Goal: Transaction & Acquisition: Purchase product/service

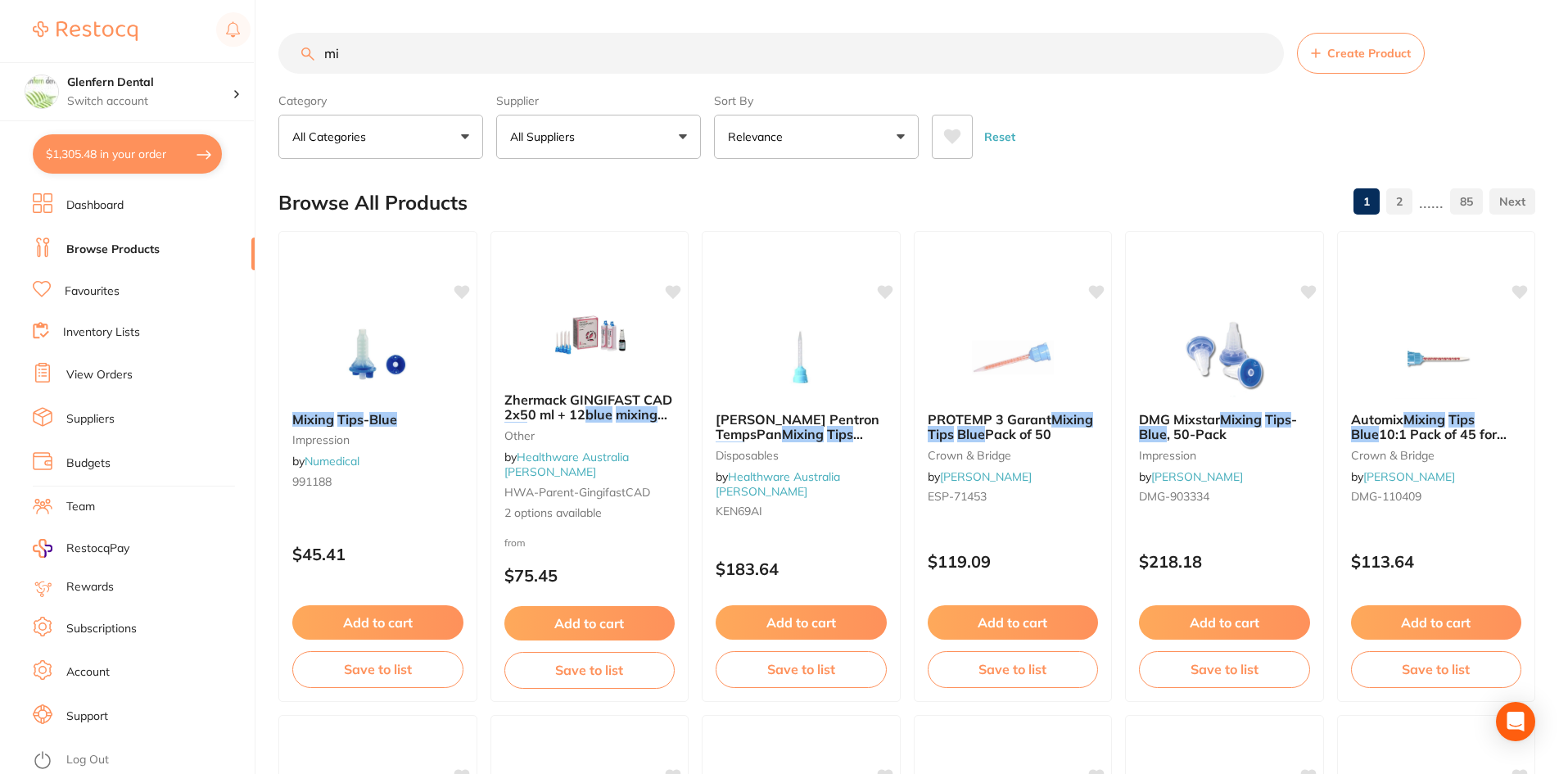
type input "m"
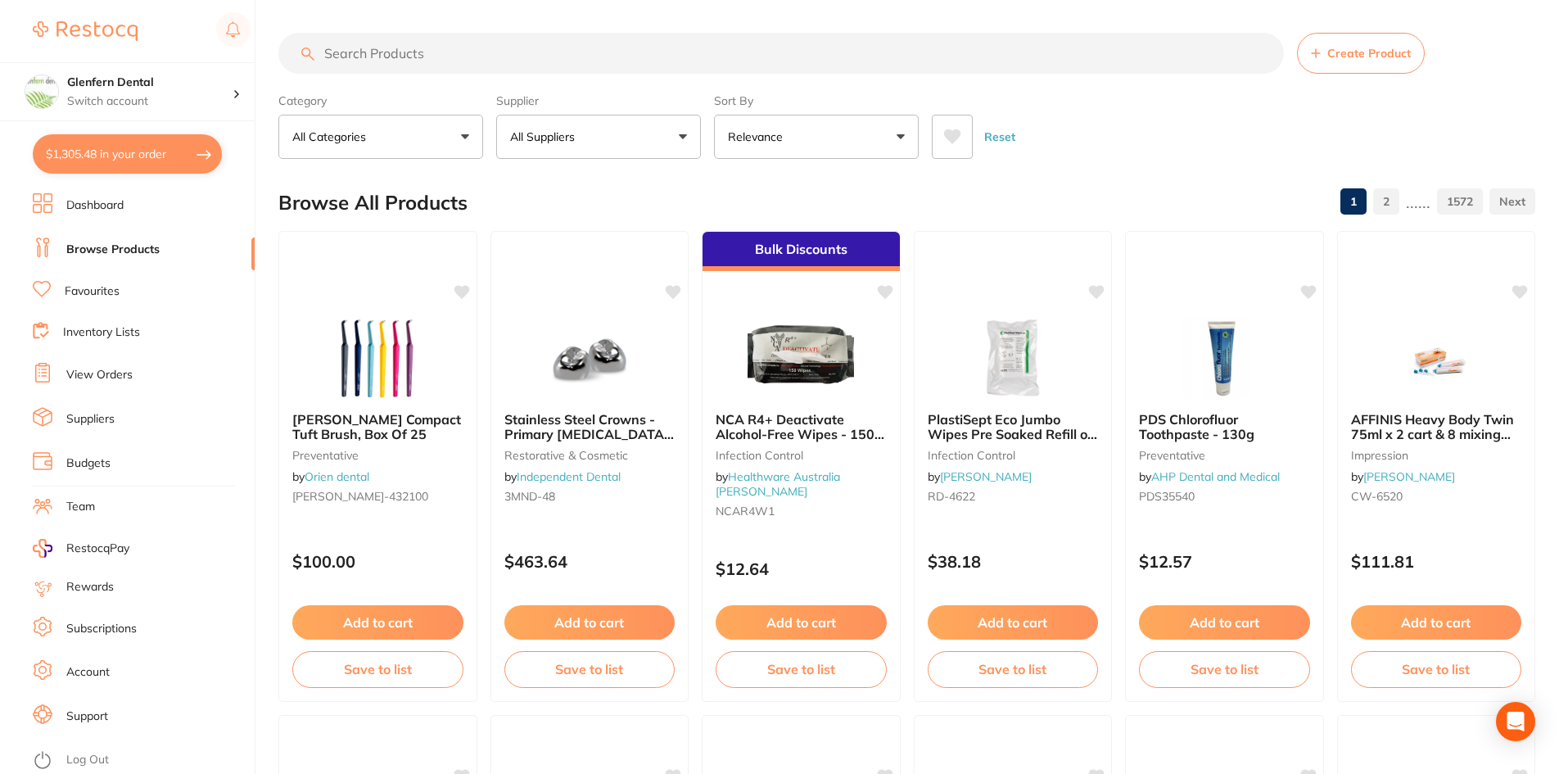
click at [371, 53] on input "search" at bounding box center [781, 53] width 1006 height 41
paste input "[PERSON_NAME] Transparent Strip Blue 10mm/0.05mm"
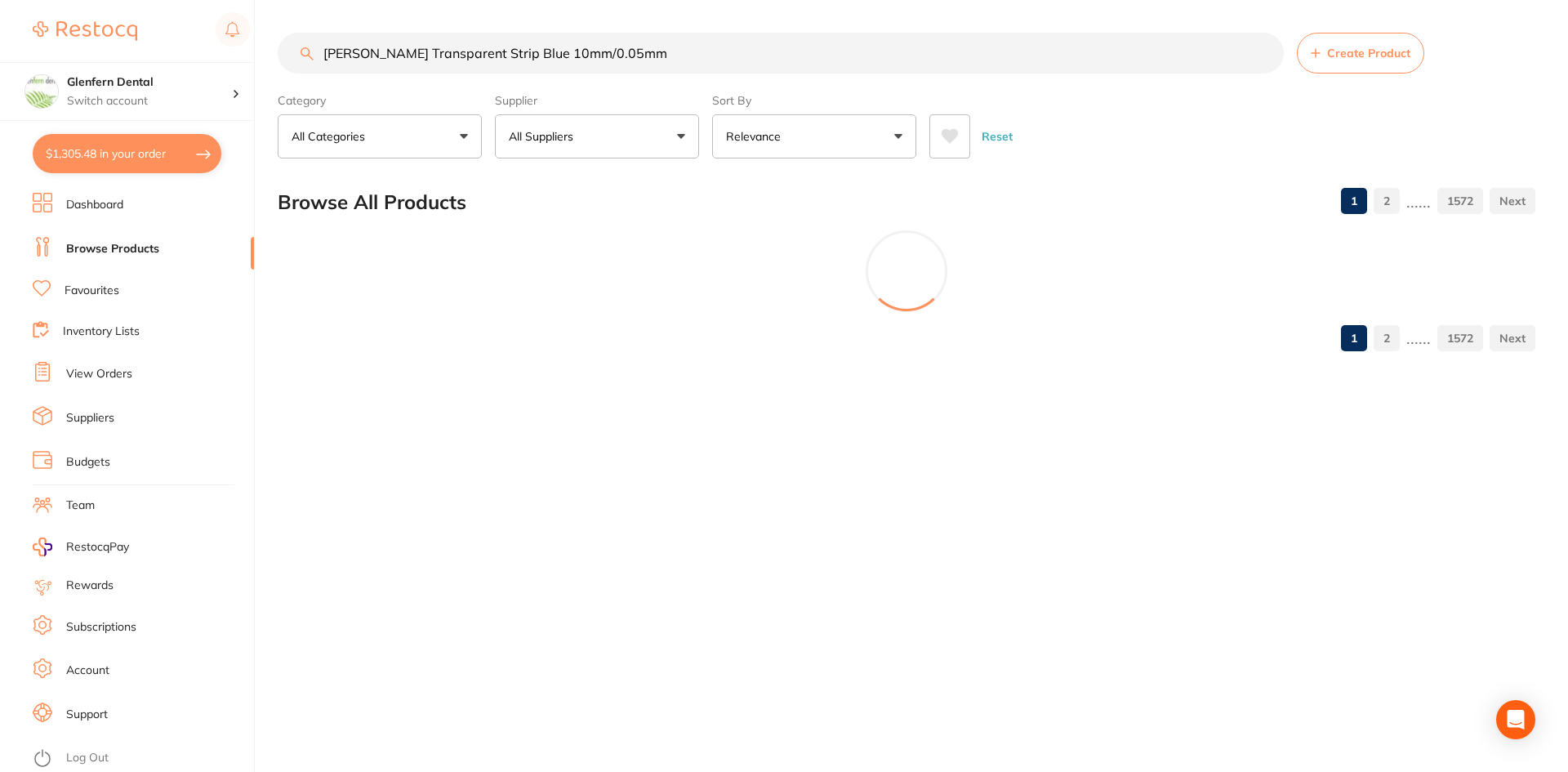
type input "[PERSON_NAME] Transparent Strip Blue 10mm/0.05mm"
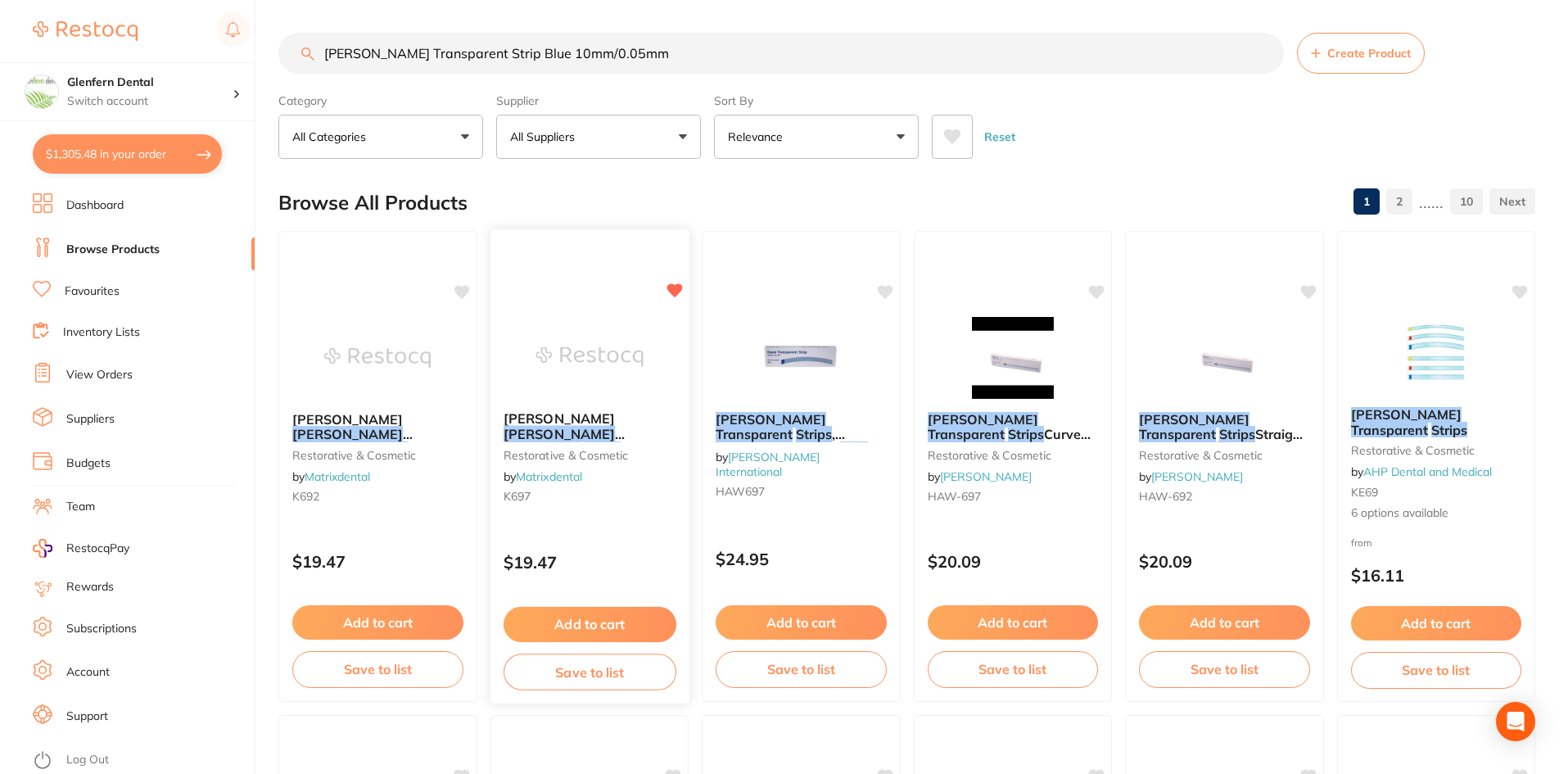
click at [580, 440] on em "Transparent" at bounding box center [541, 448] width 78 height 16
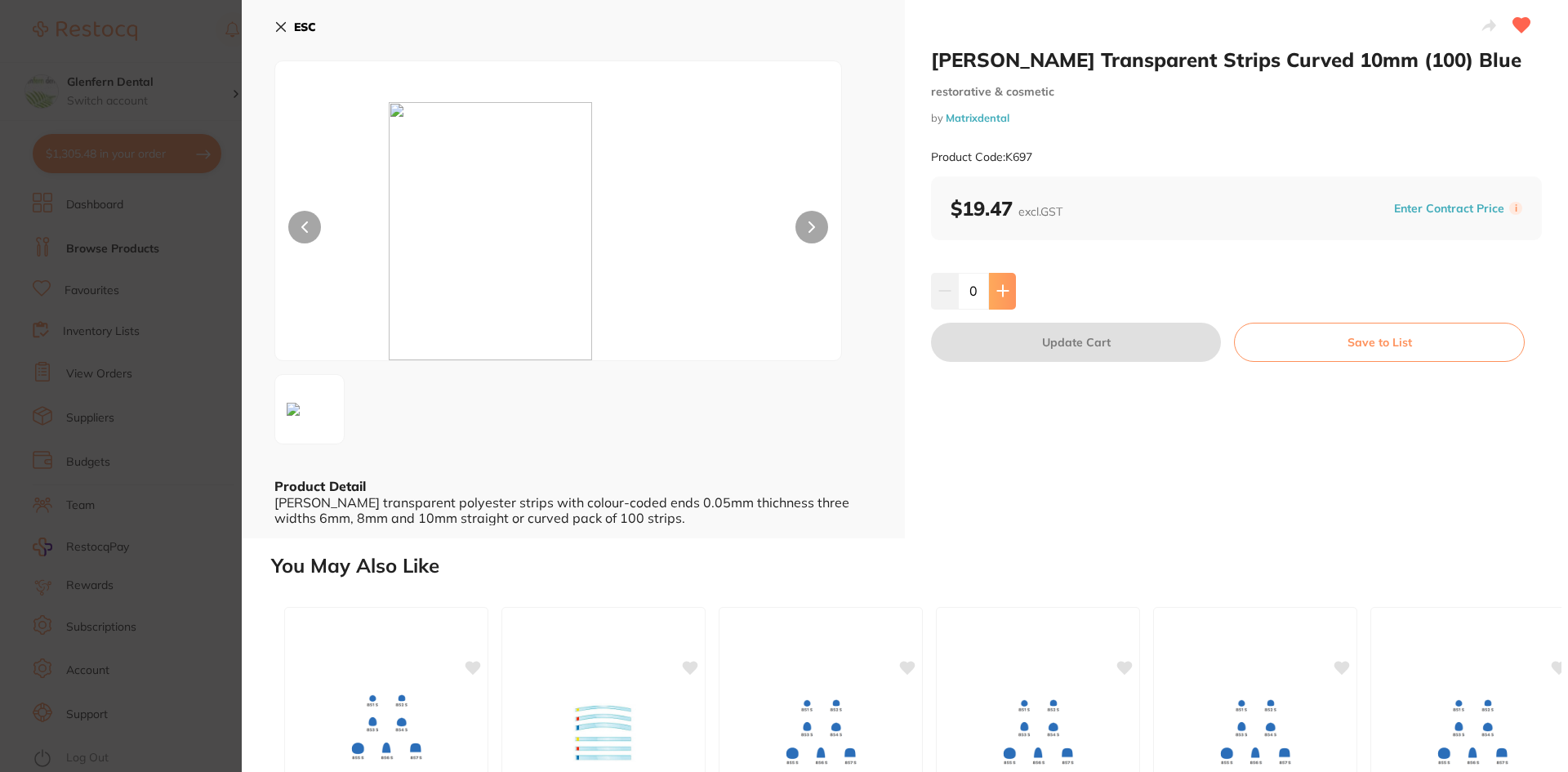
click at [1000, 292] on icon at bounding box center [1002, 291] width 11 height 11
type input "1"
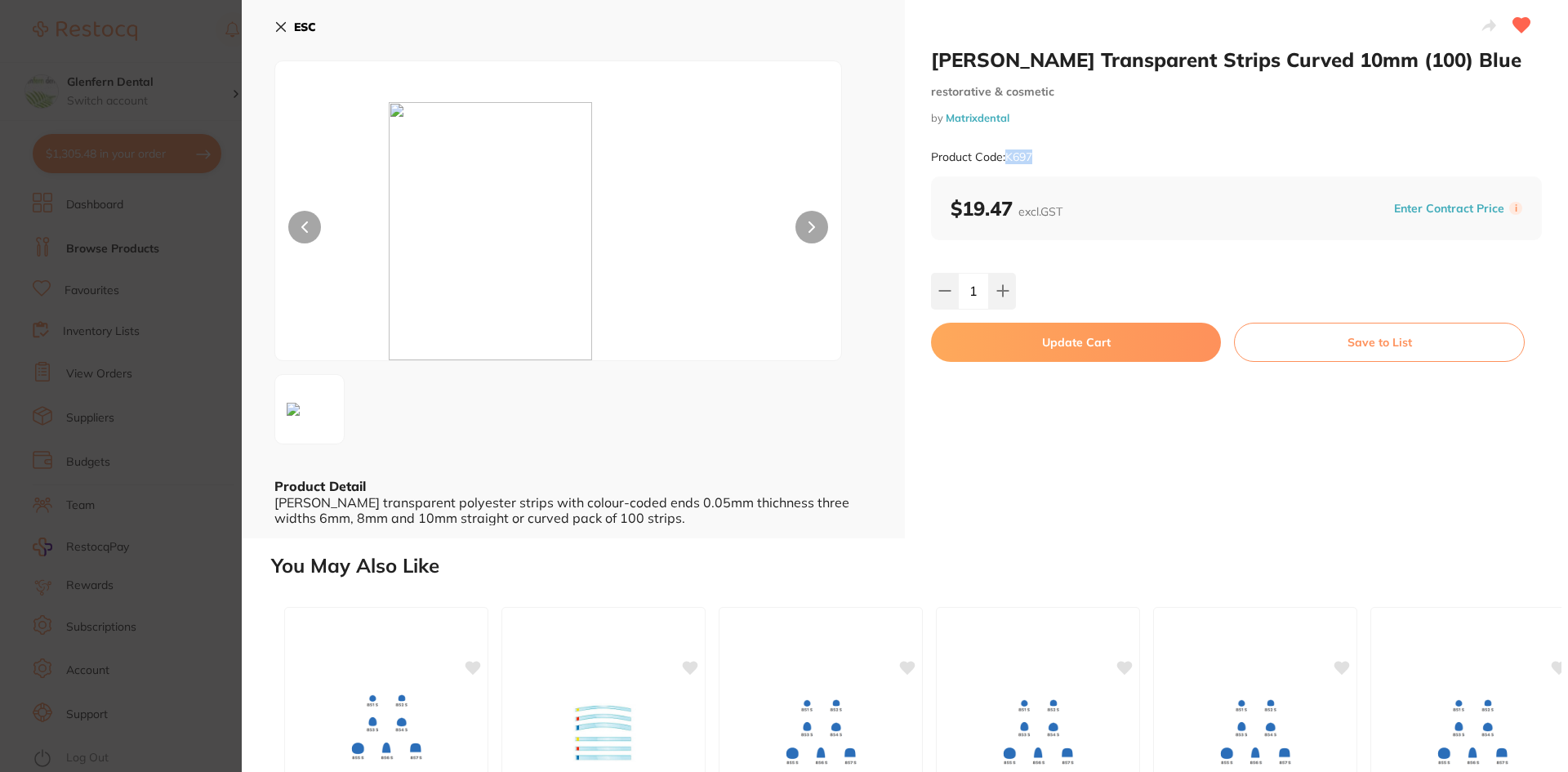
drag, startPoint x: 1033, startPoint y: 156, endPoint x: 1006, endPoint y: 164, distance: 28.2
click at [1006, 164] on div "Product Code: K697" at bounding box center [1236, 157] width 611 height 40
copy small "K697"
click at [1078, 346] on button "Update Cart" at bounding box center [1076, 342] width 290 height 39
checkbox input "false"
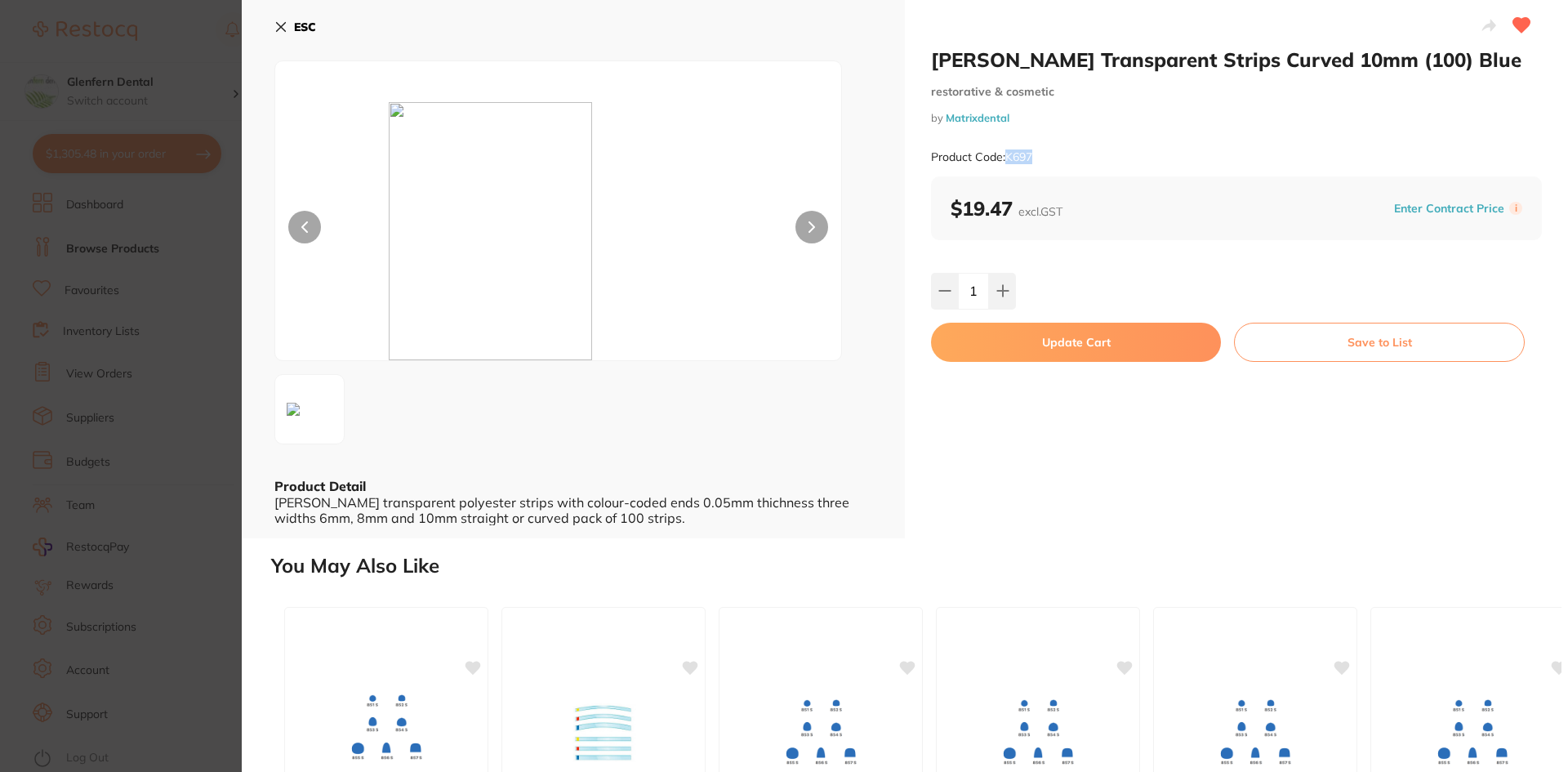
checkbox input "false"
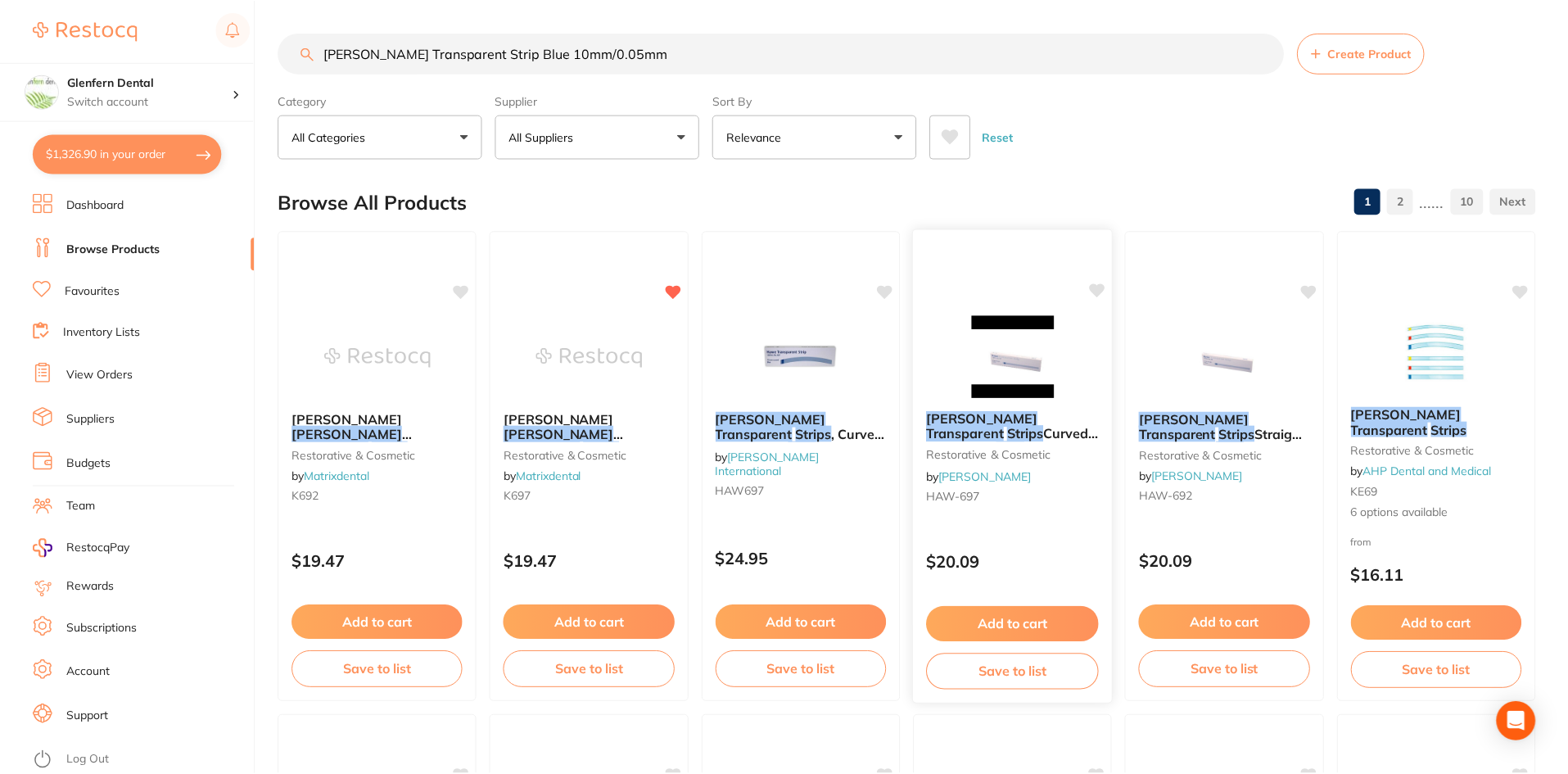
scroll to position [4, 0]
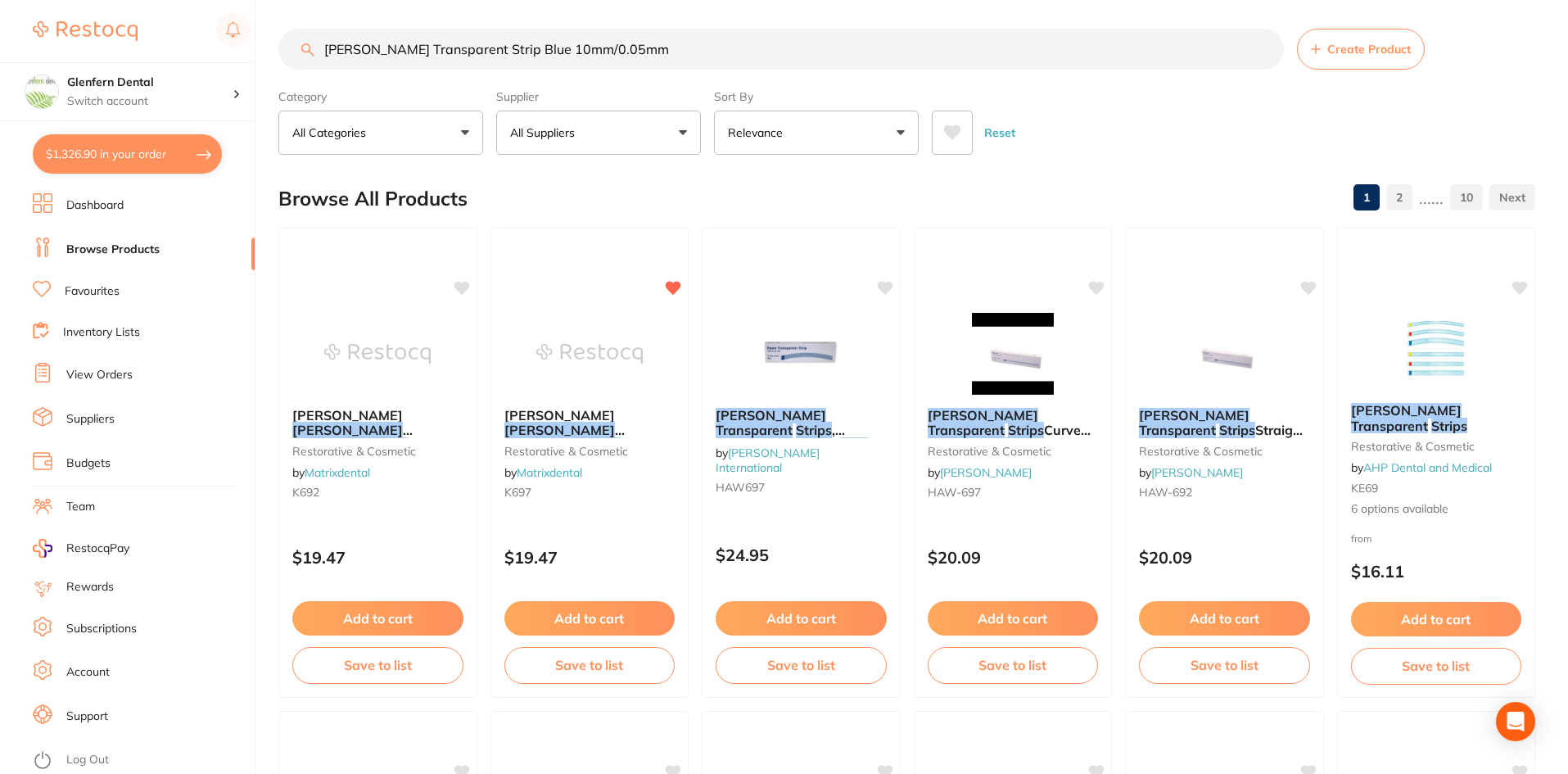
click at [156, 151] on button "$1,326.90 in your order" at bounding box center [127, 153] width 189 height 39
checkbox input "true"
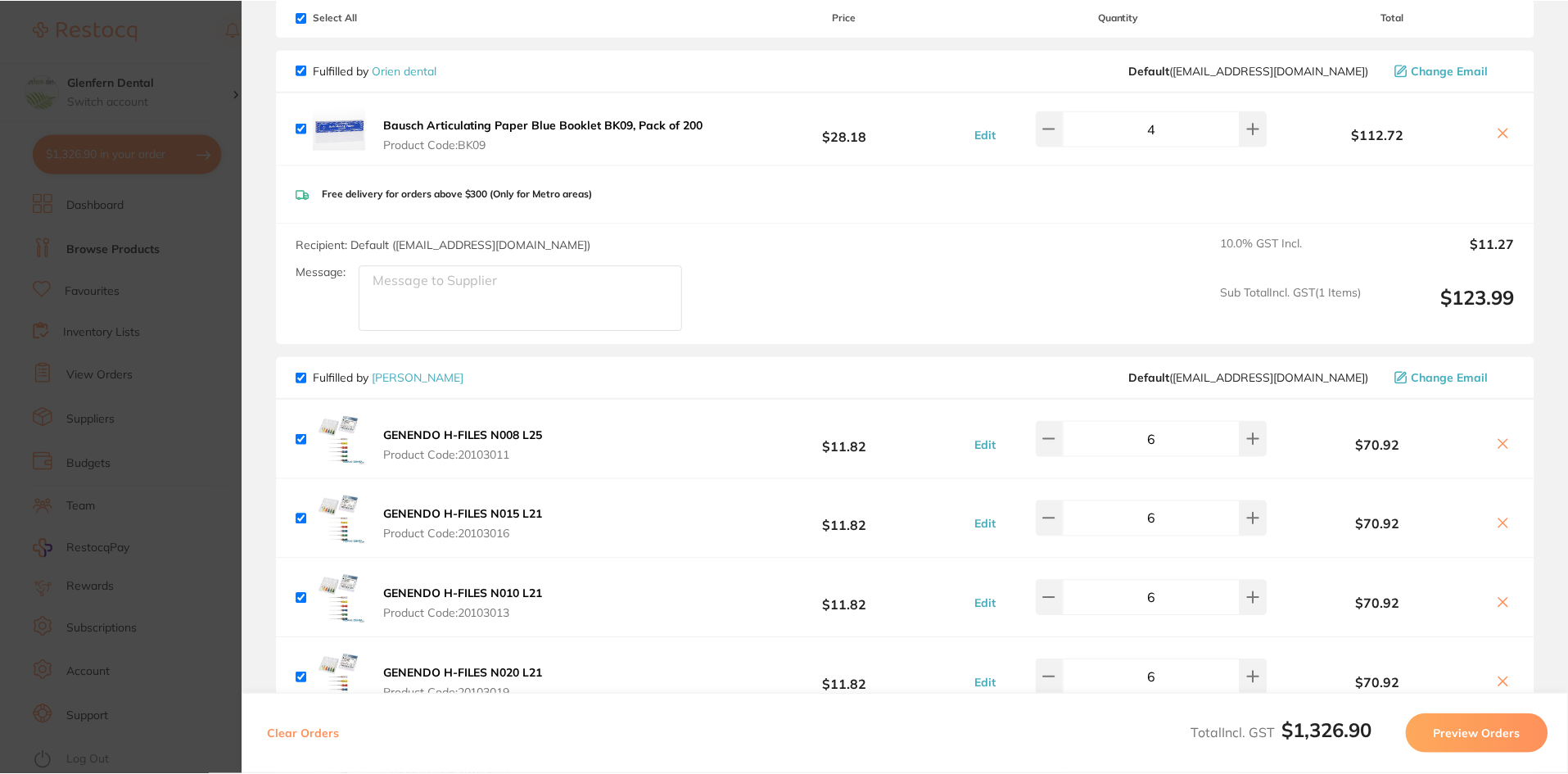
scroll to position [0, 0]
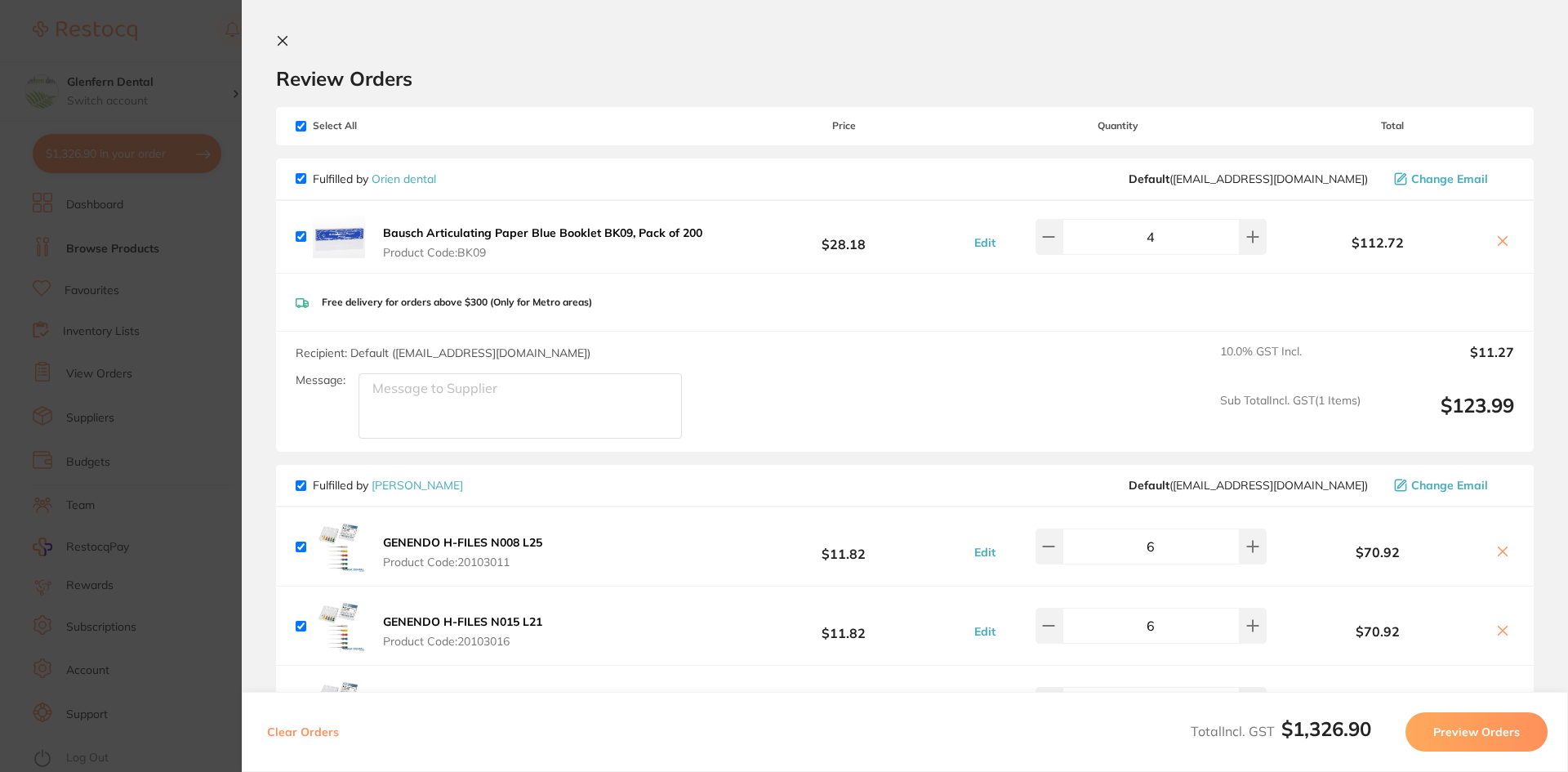
click at [282, 43] on icon at bounding box center [283, 41] width 9 height 9
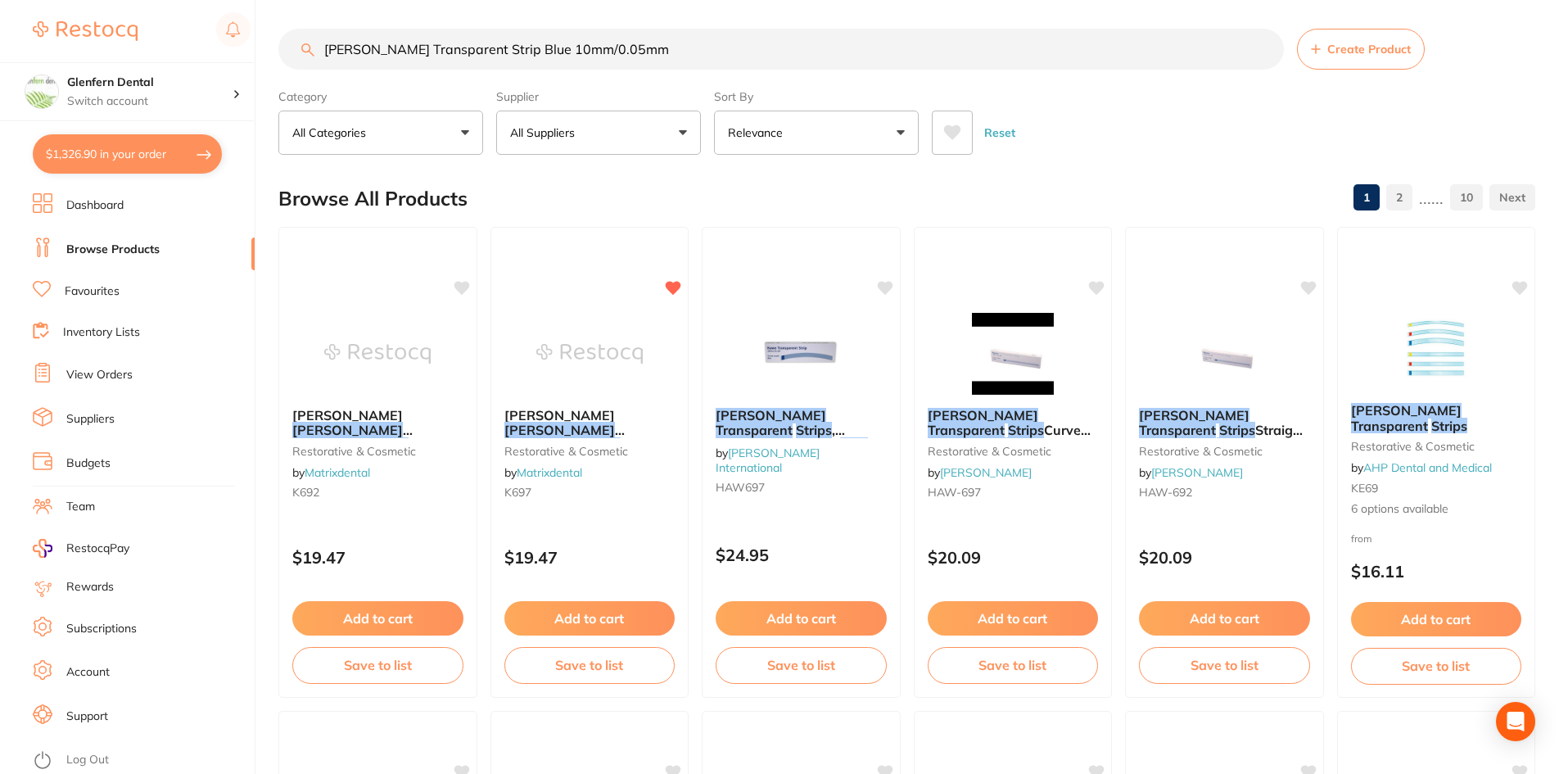
click at [630, 42] on input "[PERSON_NAME] Transparent Strip Blue 10mm/0.05mm" at bounding box center [781, 49] width 1006 height 41
type input "H"
